Goal: Task Accomplishment & Management: Complete application form

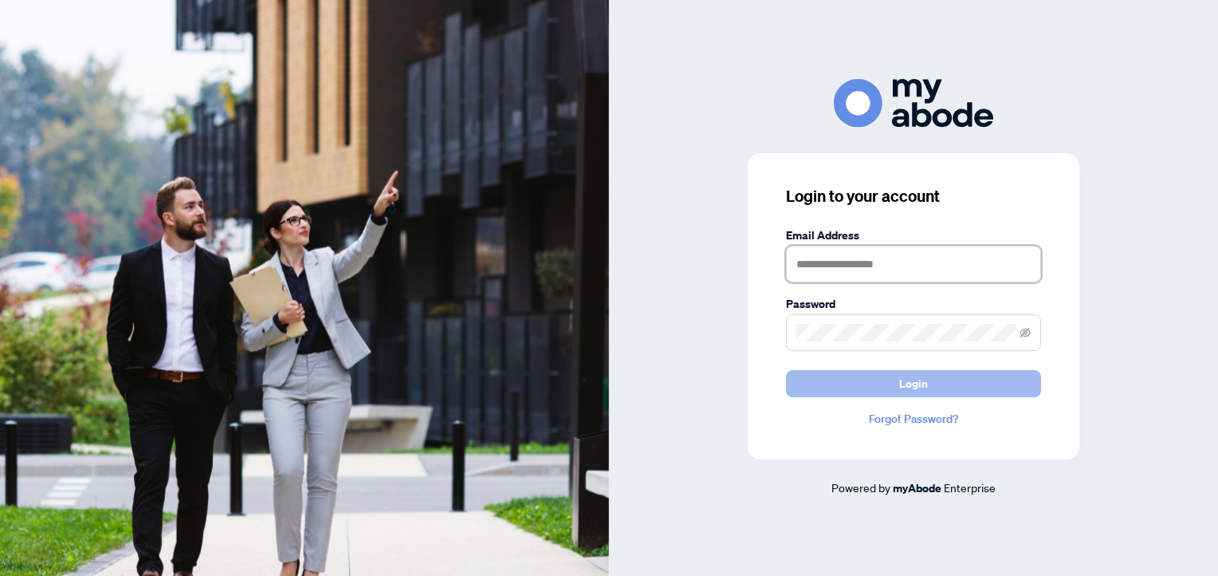
type input "**********"
click at [959, 383] on button "Login" at bounding box center [913, 383] width 255 height 27
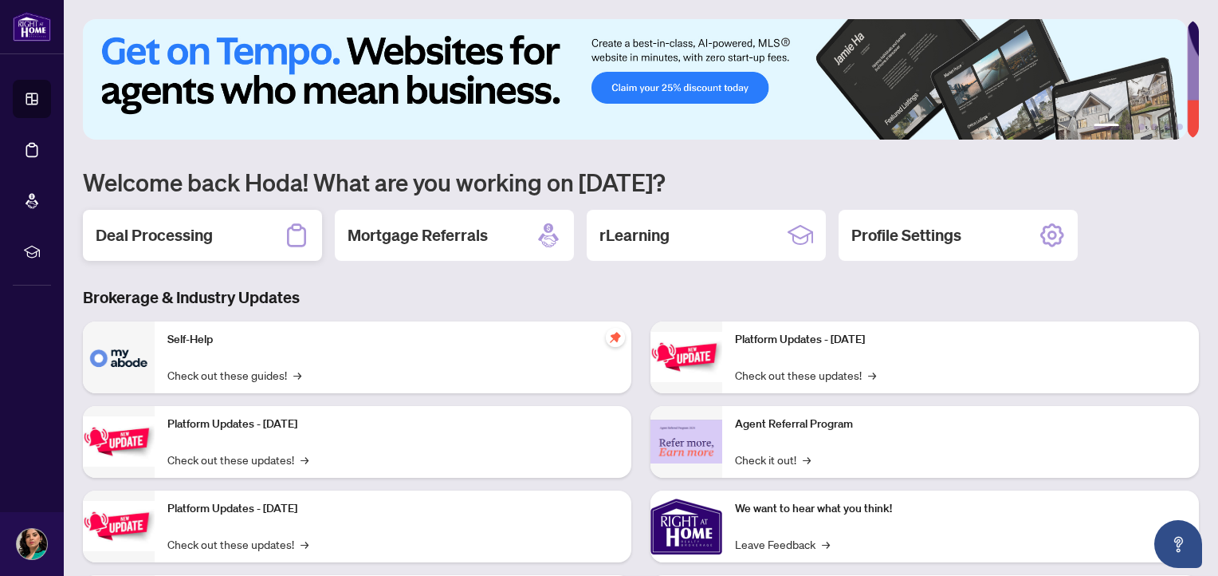
click at [187, 230] on h2 "Deal Processing" at bounding box center [154, 235] width 117 height 22
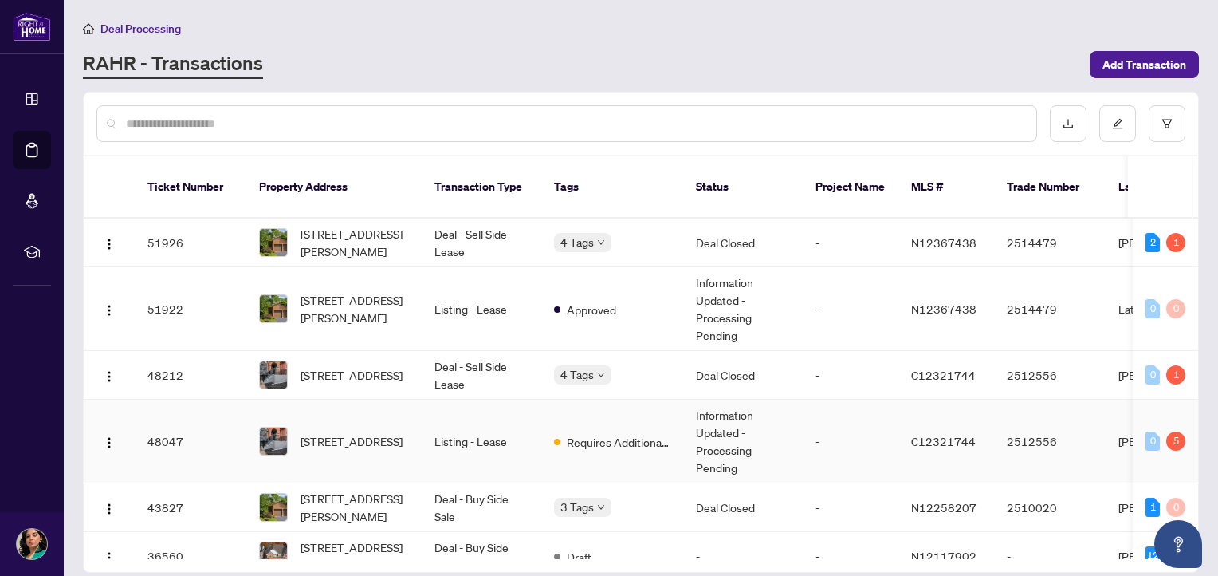
click at [539, 419] on td "Listing - Lease" at bounding box center [482, 441] width 120 height 84
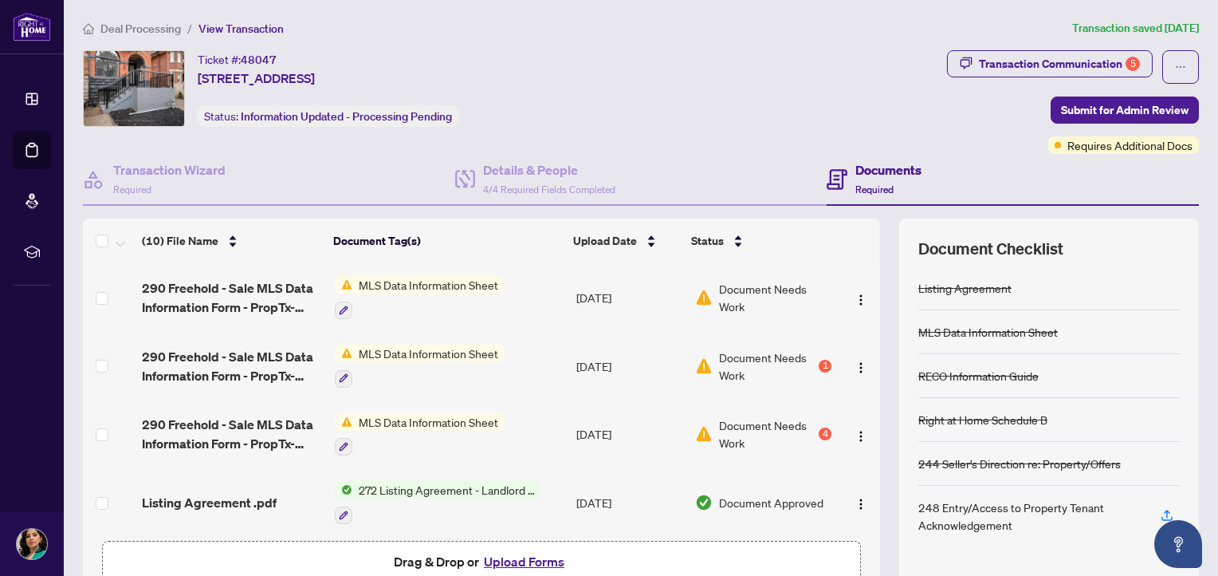
click at [535, 554] on button "Upload Forms" at bounding box center [524, 561] width 90 height 21
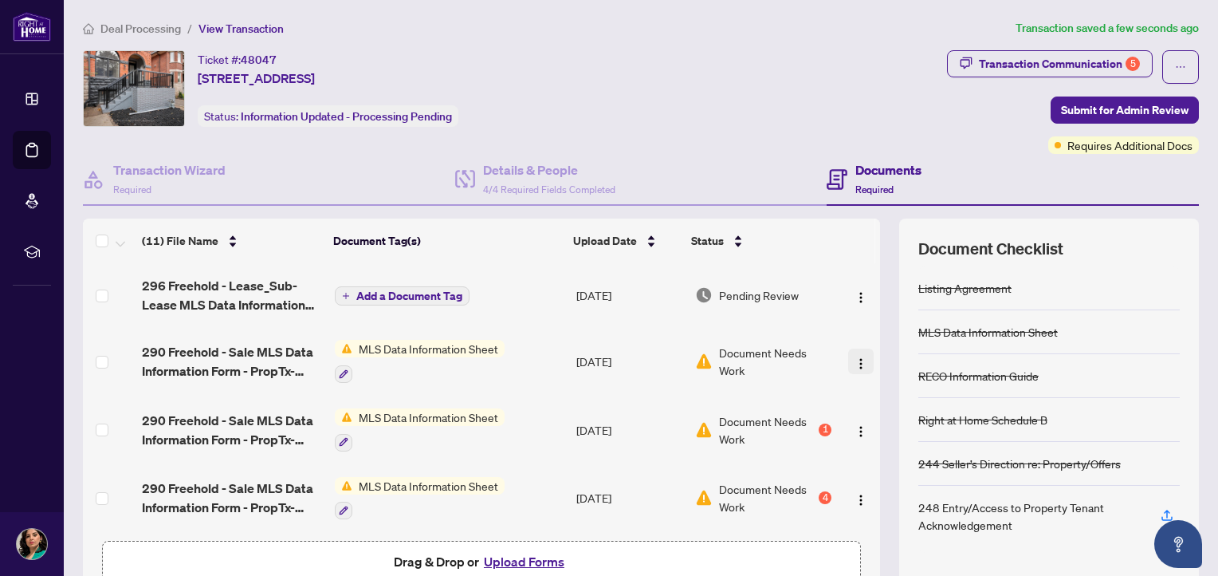
drag, startPoint x: 858, startPoint y: 328, endPoint x: 856, endPoint y: 368, distance: 39.1
click at [856, 368] on td at bounding box center [859, 361] width 42 height 69
click at [997, 73] on div "Transaction Communication 5" at bounding box center [1059, 64] width 161 height 26
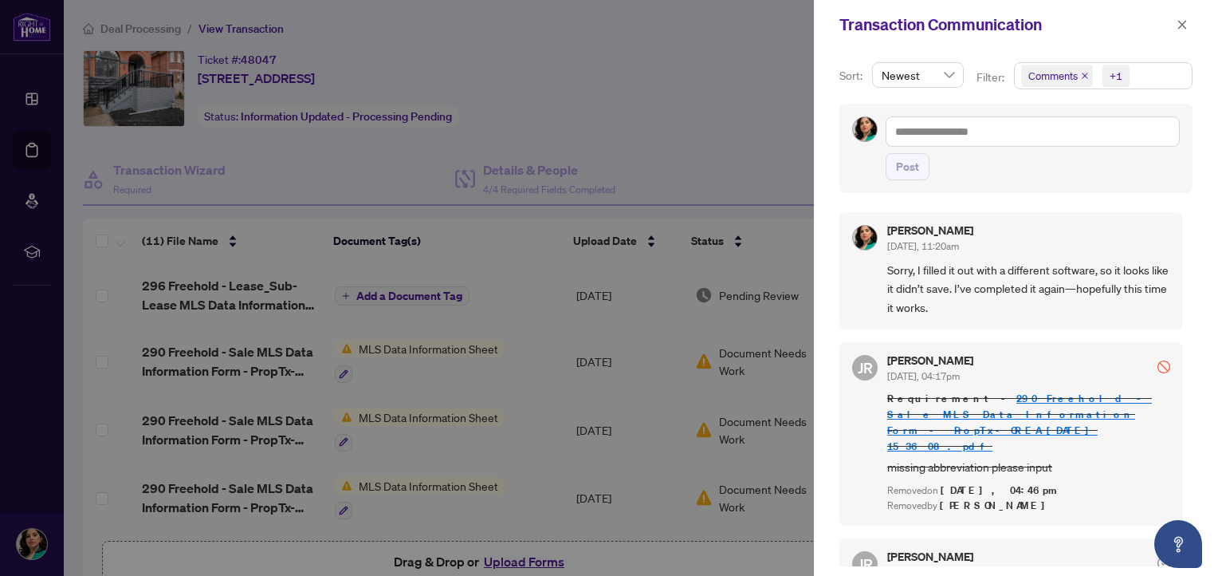
click at [763, 99] on div at bounding box center [609, 288] width 1218 height 576
click at [1182, 22] on icon "close" at bounding box center [1182, 24] width 11 height 11
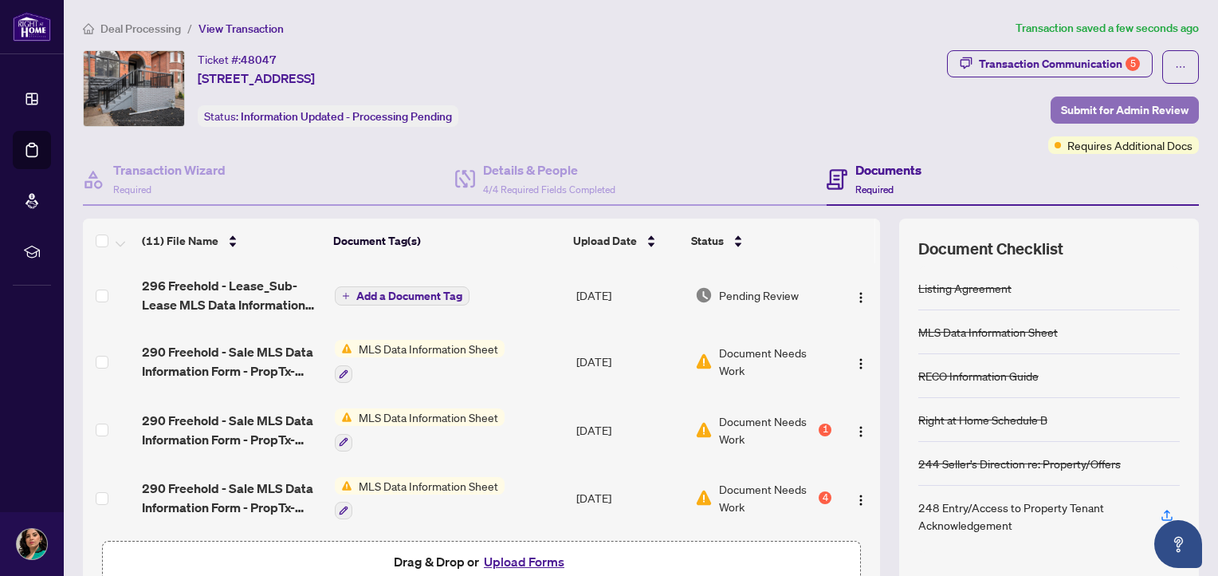
click at [1061, 108] on span "Submit for Admin Review" at bounding box center [1125, 110] width 128 height 26
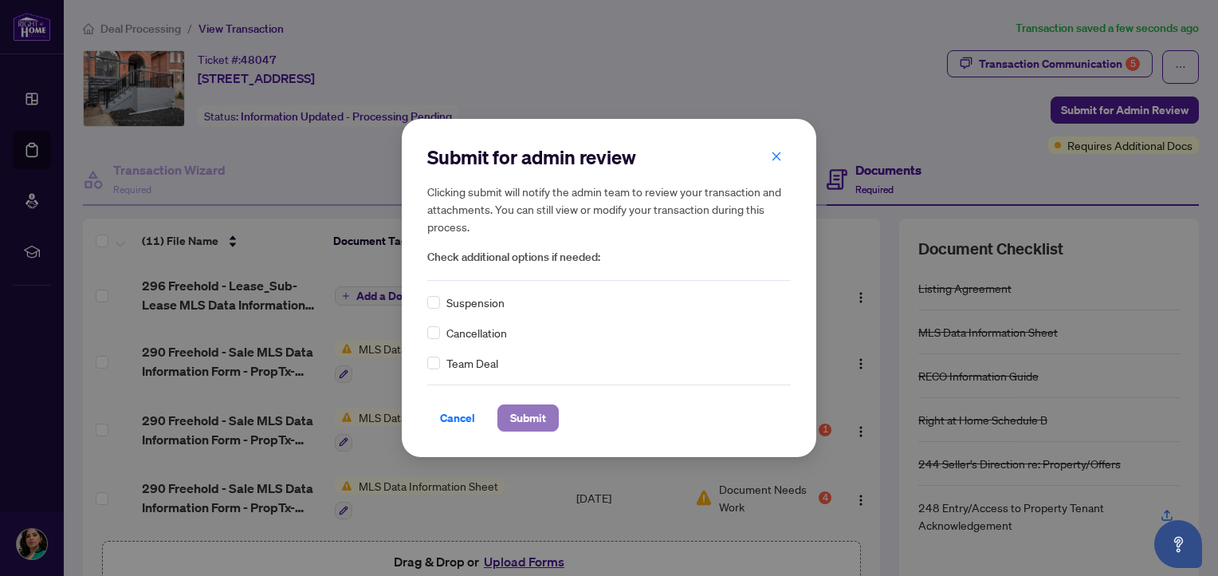
click at [517, 412] on span "Submit" at bounding box center [528, 418] width 36 height 26
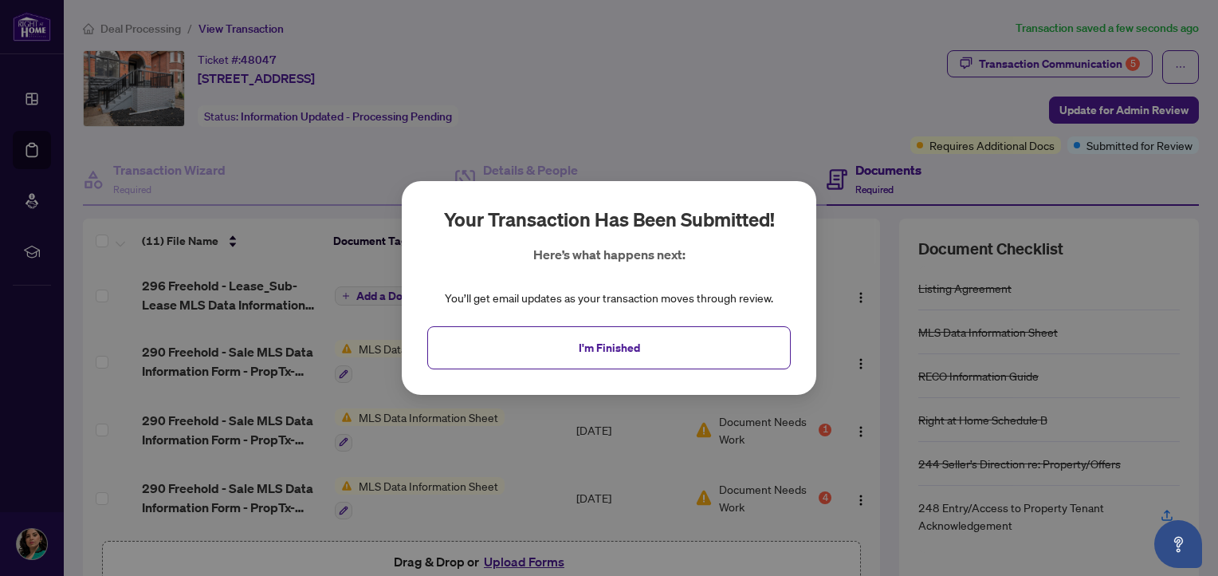
click at [149, 28] on div "Your transaction has been submitted! Here’s what happens next: You’ll get email…" at bounding box center [609, 288] width 1218 height 576
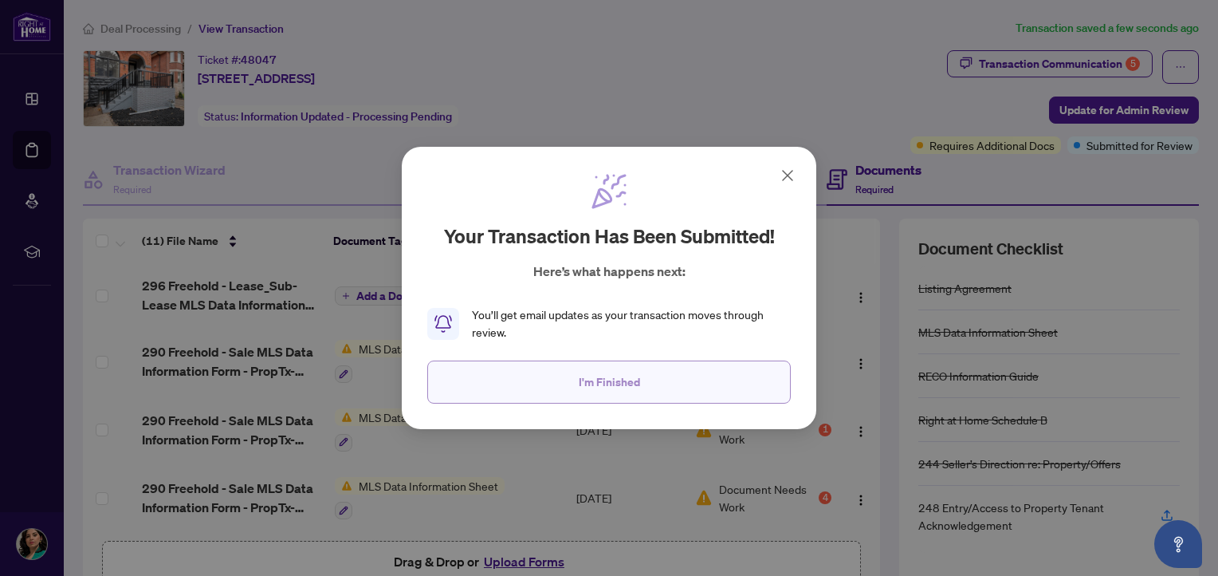
click at [549, 371] on button "I'm Finished" at bounding box center [609, 381] width 364 height 43
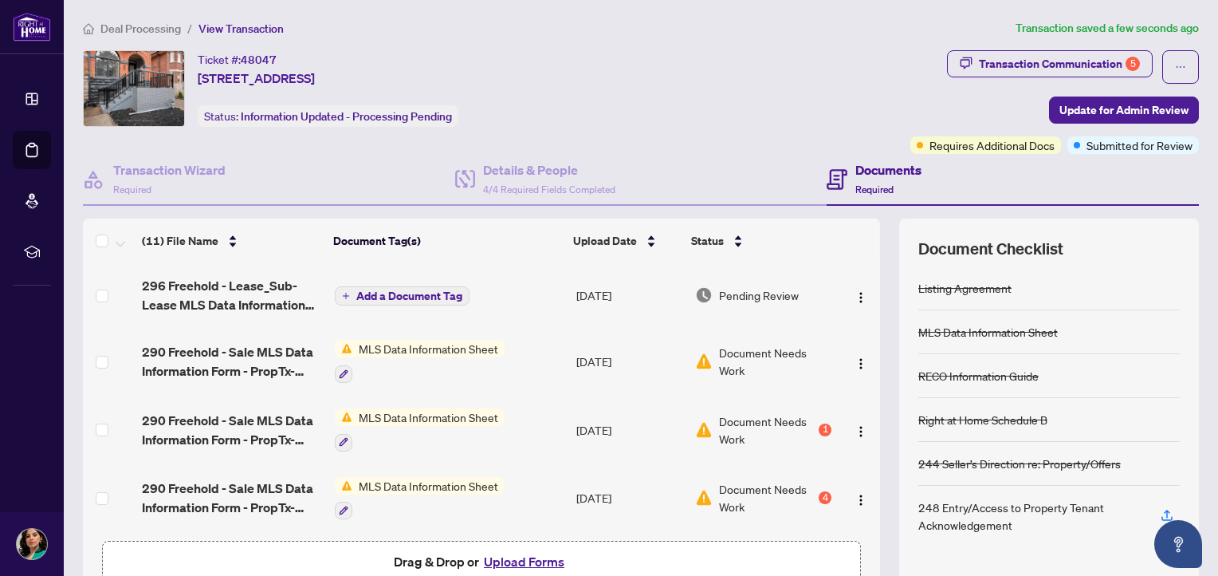
click at [136, 26] on span "Deal Processing" at bounding box center [140, 29] width 81 height 14
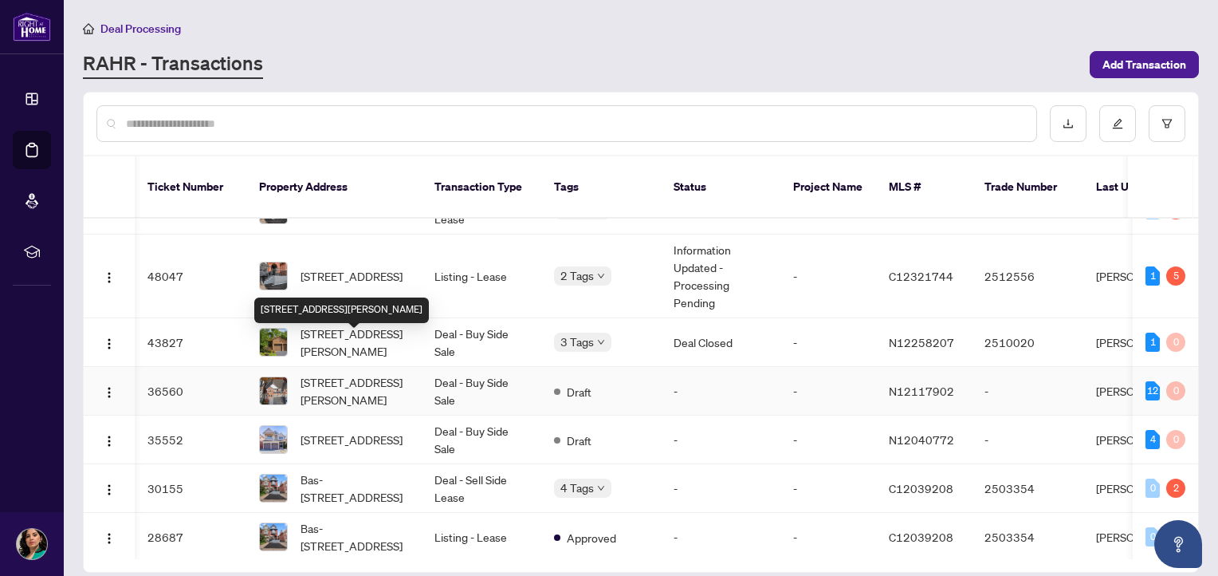
scroll to position [219, 0]
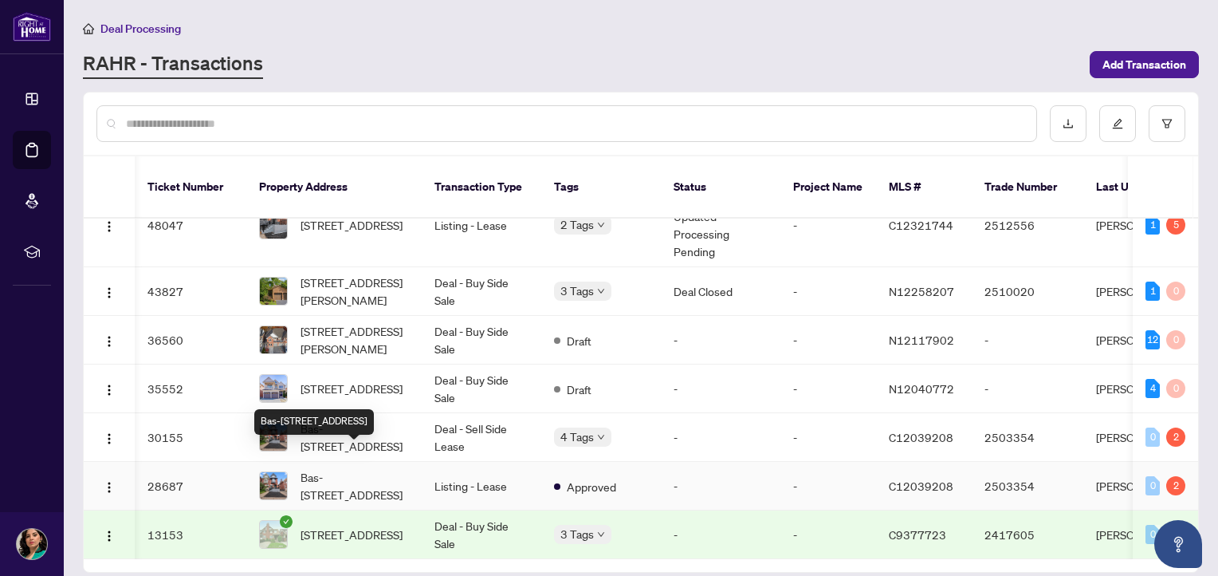
click at [354, 470] on span "Bas-94 Concord Ave, Toronto, Ontario M6H 2P3, Canada" at bounding box center [355, 485] width 108 height 35
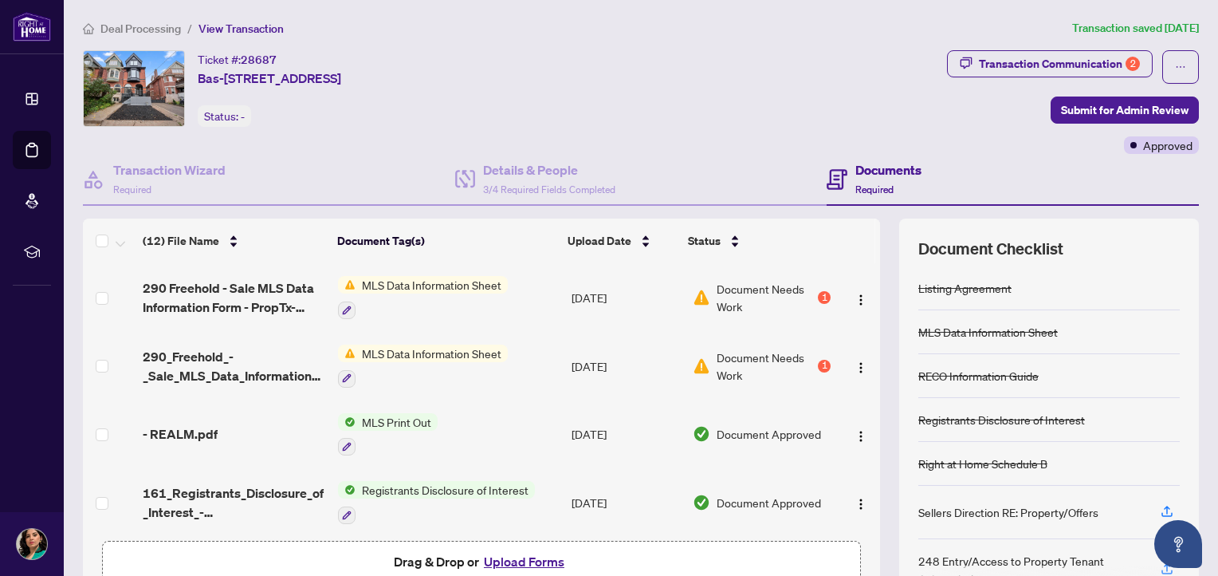
click at [513, 563] on button "Upload Forms" at bounding box center [524, 561] width 90 height 21
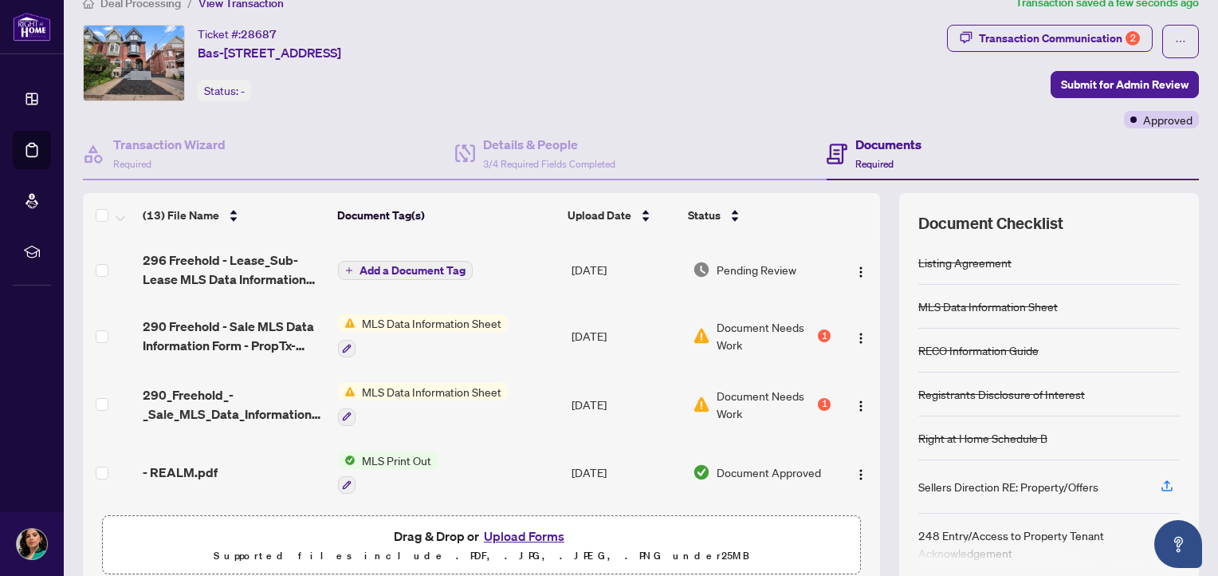
scroll to position [19, 0]
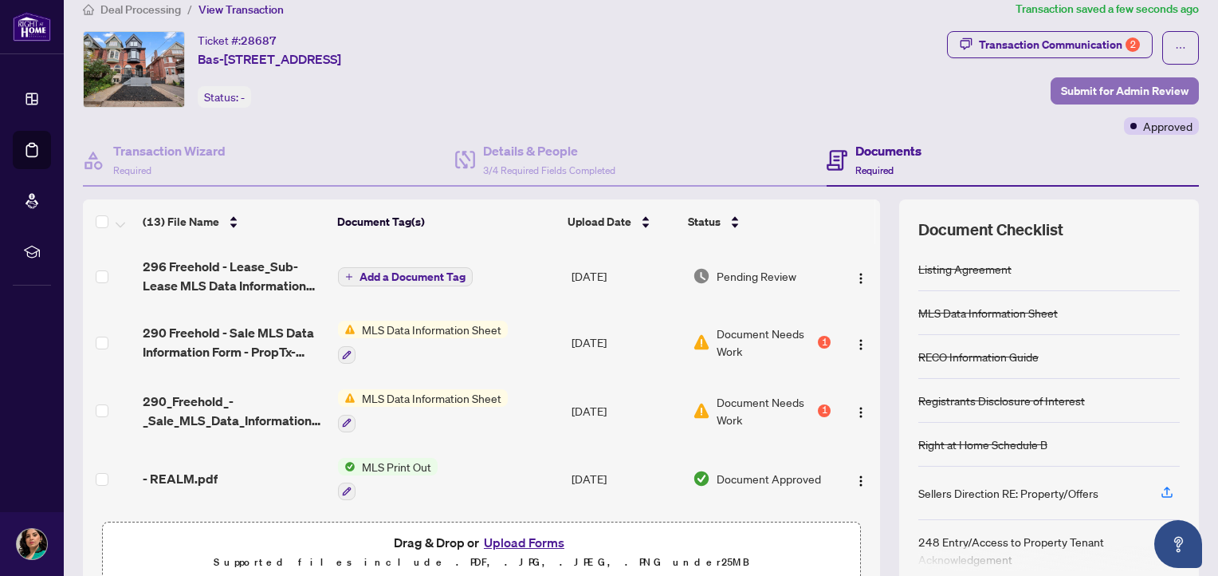
click at [1080, 84] on span "Submit for Admin Review" at bounding box center [1125, 91] width 128 height 26
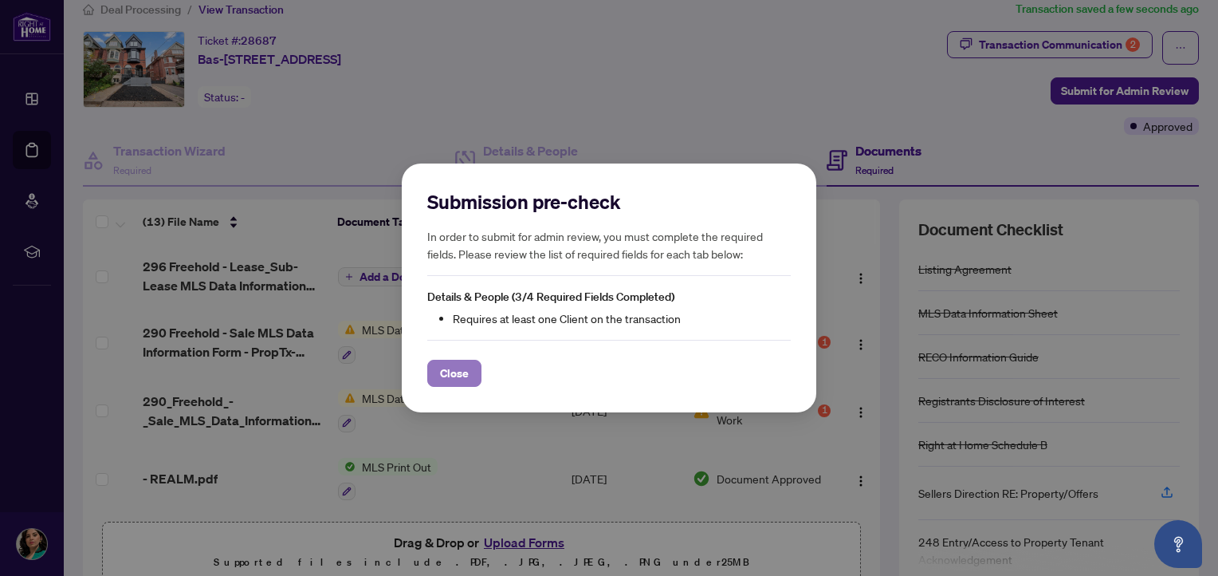
click at [458, 364] on span "Close" at bounding box center [454, 373] width 29 height 26
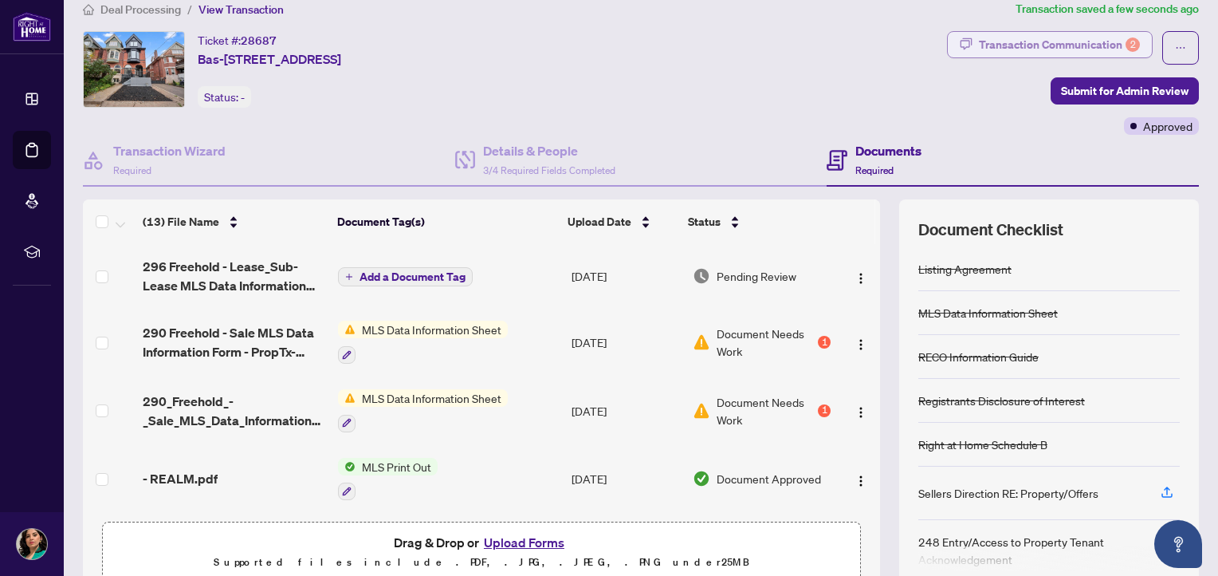
click at [1003, 42] on div "Transaction Communication 2" at bounding box center [1059, 45] width 161 height 26
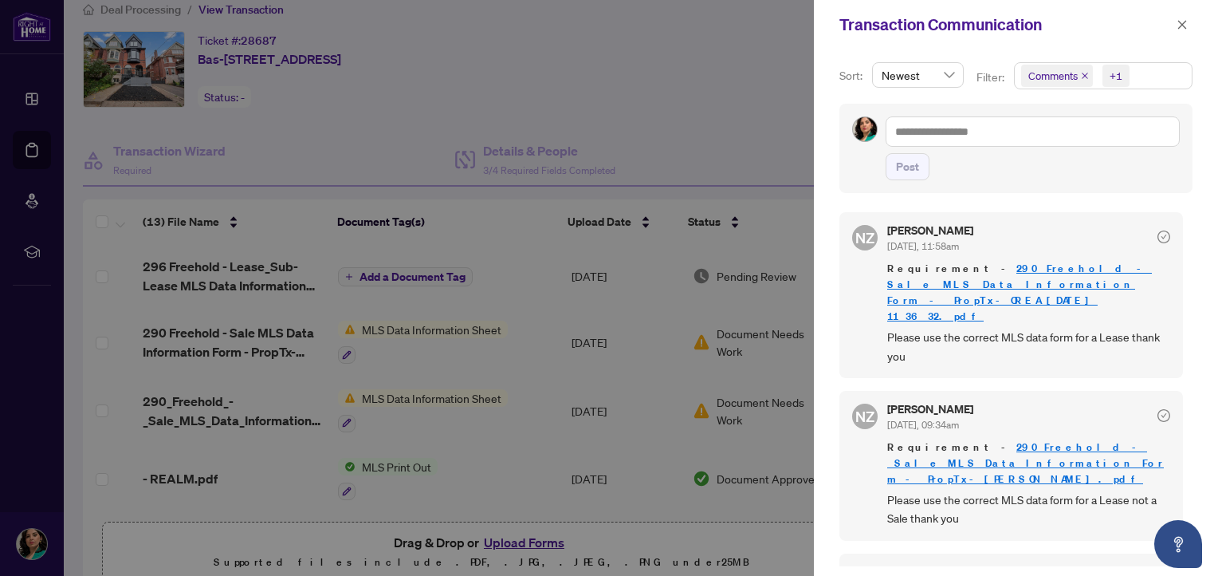
click at [1008, 266] on link "290 Freehold - Sale MLS Data Information Form - PropTx-OREA_[DATE] 11_36_32.pdf" at bounding box center [1019, 292] width 265 height 61
click at [1186, 23] on icon "close" at bounding box center [1182, 24] width 11 height 11
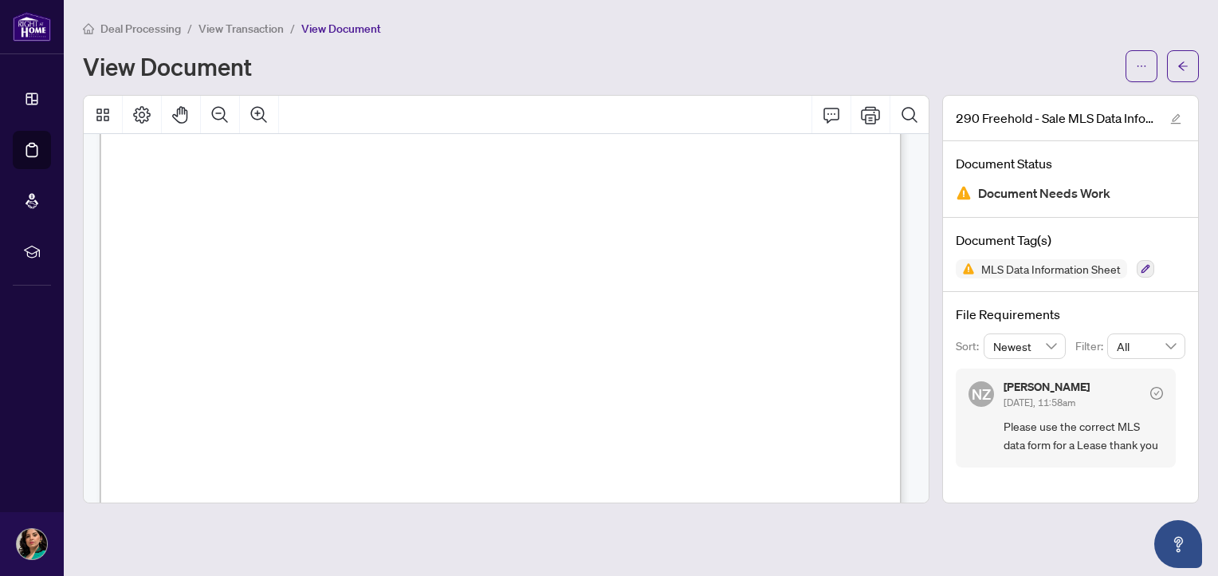
scroll to position [2598, 0]
